Goal: Information Seeking & Learning: Learn about a topic

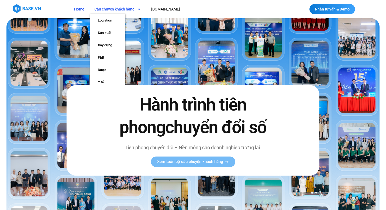
click at [125, 6] on link "Câu chuyện khách hàng" at bounding box center [117, 9] width 55 height 10
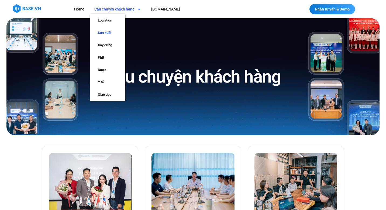
click at [103, 34] on link "Sản xuất" at bounding box center [107, 33] width 35 height 12
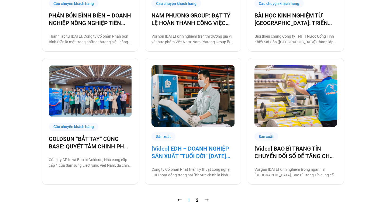
scroll to position [585, 0]
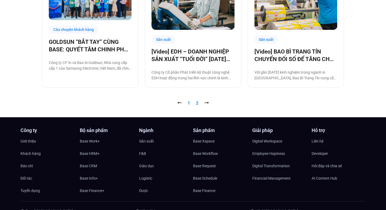
click at [197, 105] on link "Trang 2" at bounding box center [197, 103] width 2 height 5
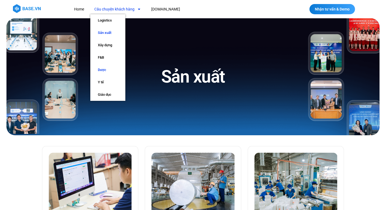
click at [101, 71] on link "Dược" at bounding box center [107, 70] width 35 height 12
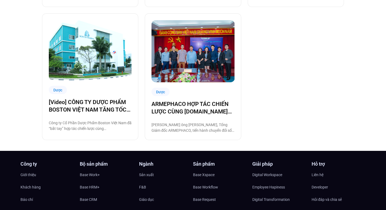
scroll to position [439, 0]
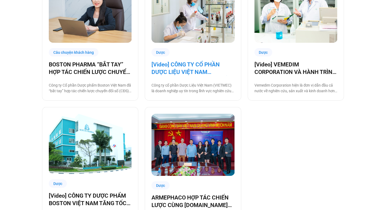
click at [180, 69] on link "[Video] CÔNG TY CỔ PHẦN DƯỢC LIỆU VIỆT NAM (VIETMEC) TĂNG TỐC CHUYỂN ĐỔI SỐ CÙN…" at bounding box center [192, 68] width 83 height 15
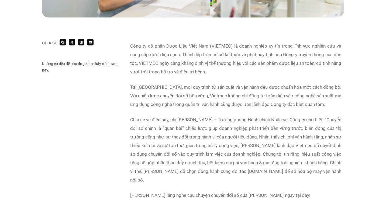
scroll to position [259, 0]
